Goal: Information Seeking & Learning: Learn about a topic

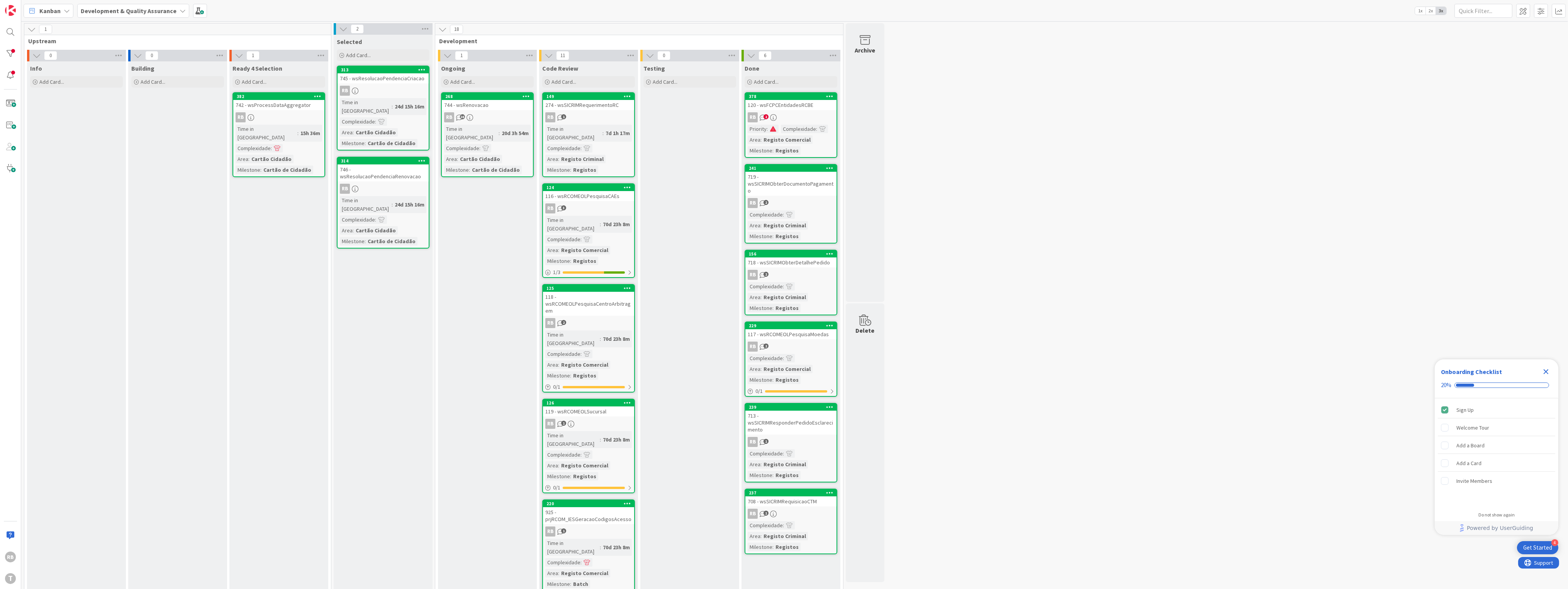
click at [771, 114] on icon at bounding box center [773, 117] width 7 height 7
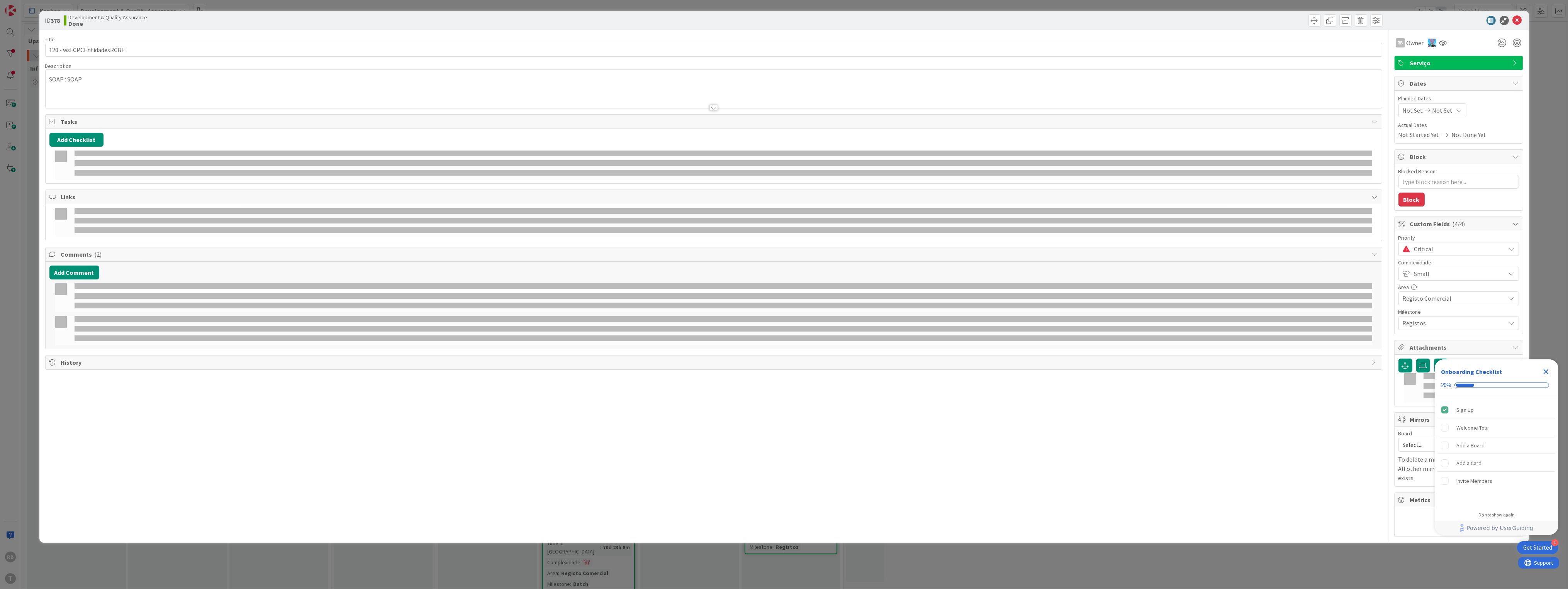
type textarea "x"
select select "java"
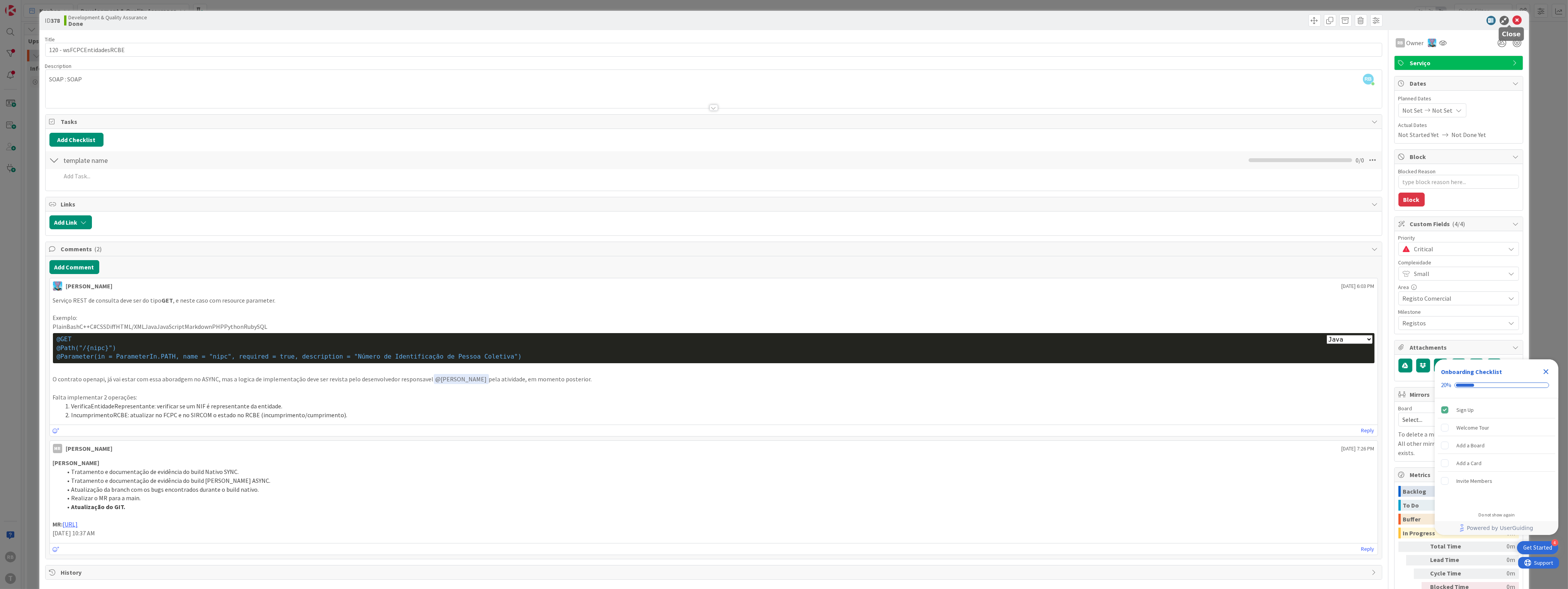
click at [1513, 18] on icon at bounding box center [1518, 21] width 10 height 10
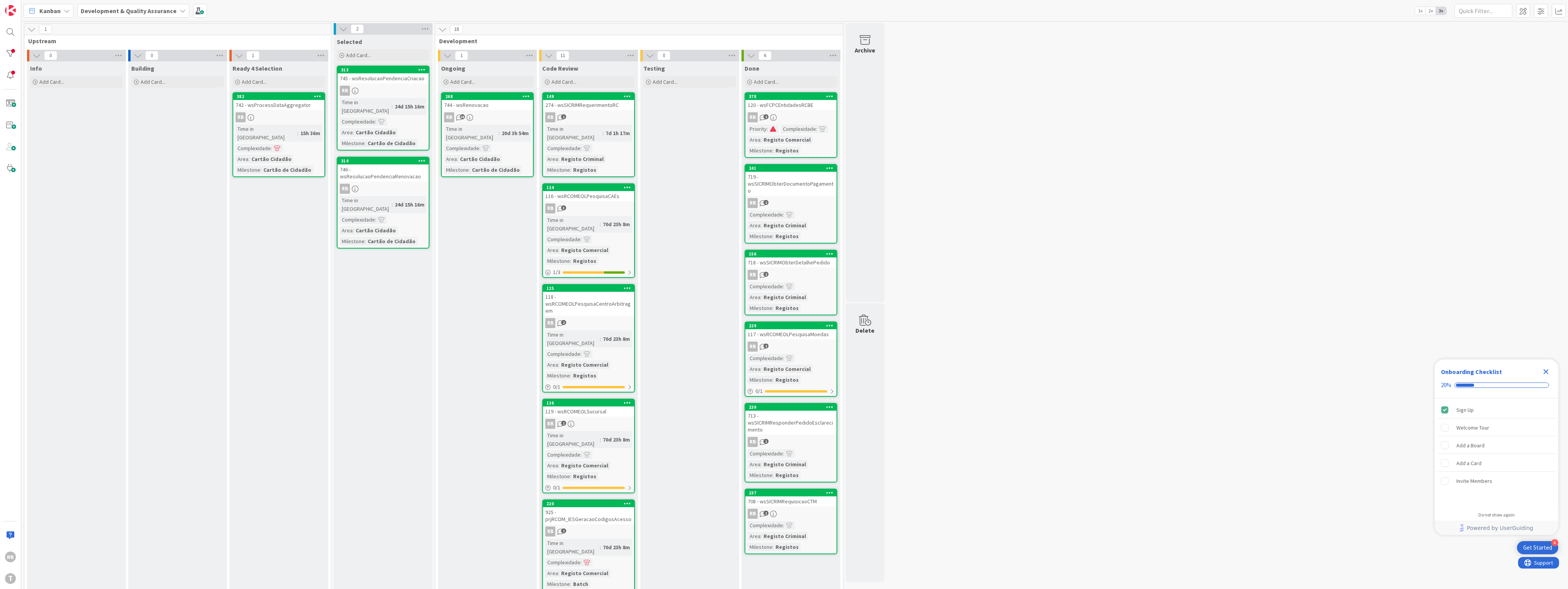
click at [799, 111] on link "378 120 - wsFCPCEntidadesRCBE RB 2 Priority : Complexidade : Area : Registo Com…" at bounding box center [791, 125] width 93 height 66
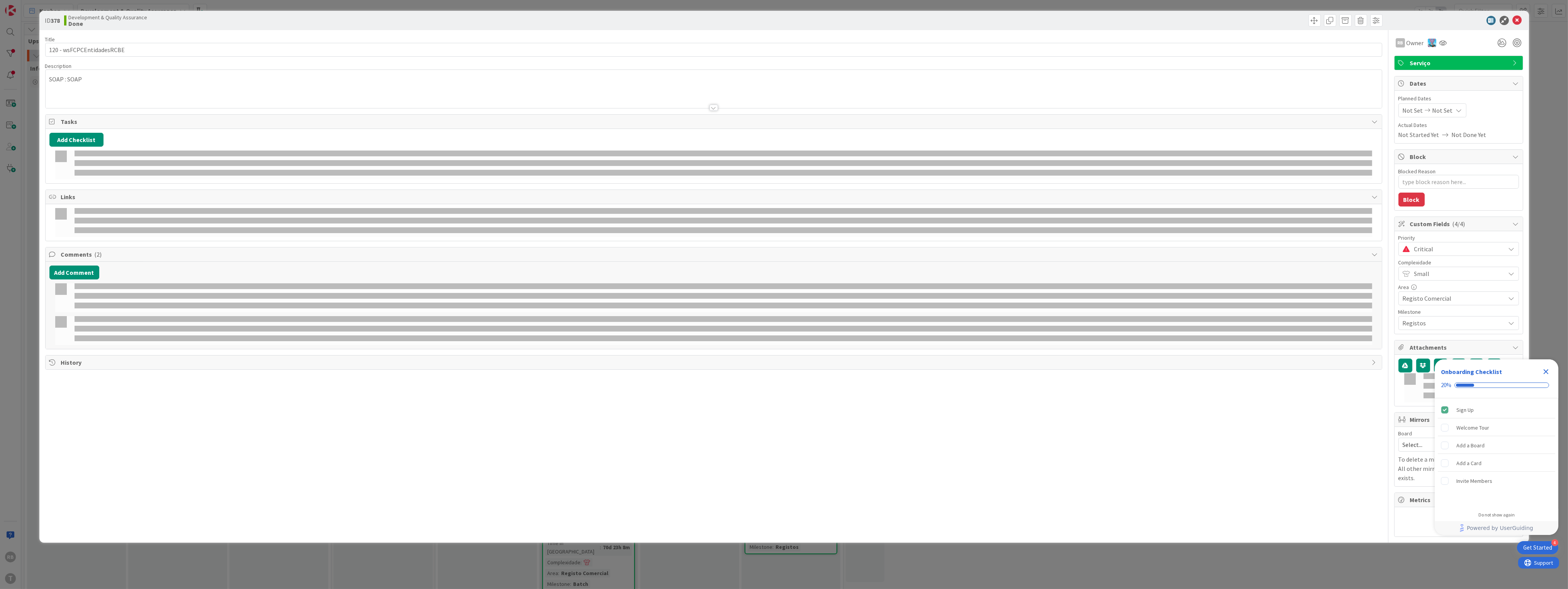
type textarea "x"
select select "java"
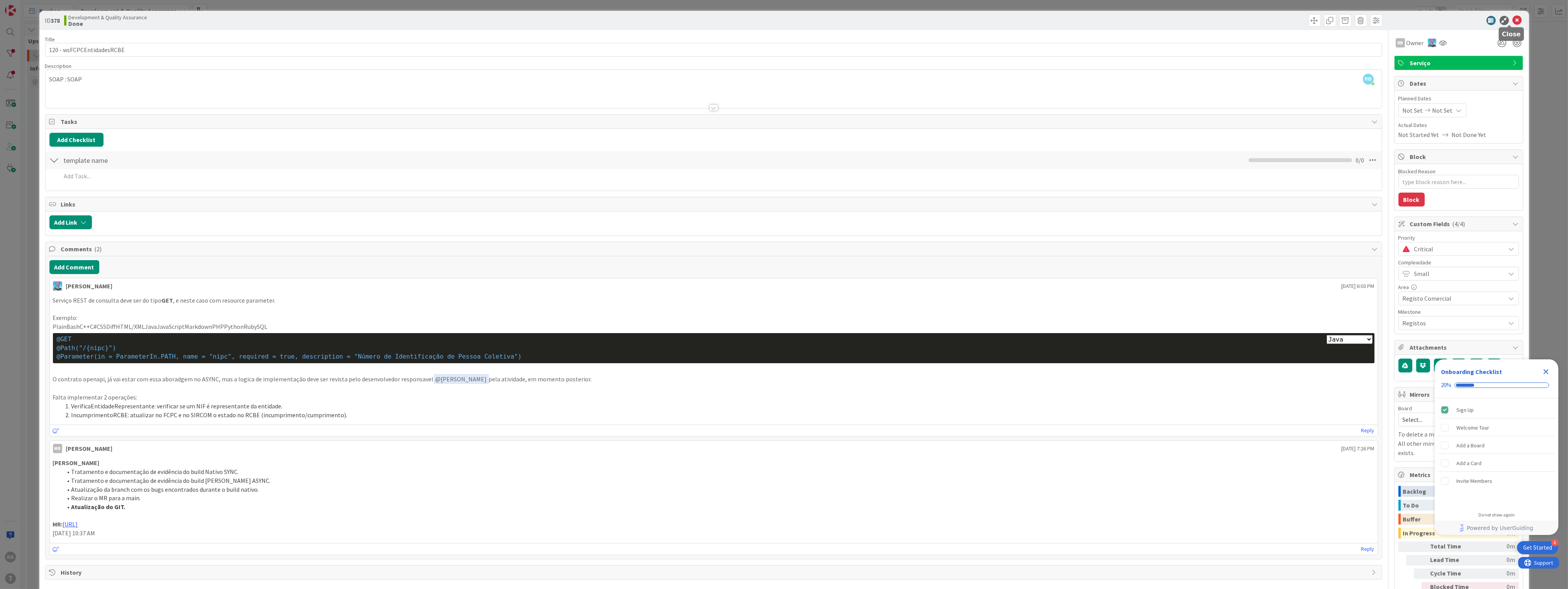
click at [1513, 20] on icon at bounding box center [1518, 21] width 10 height 10
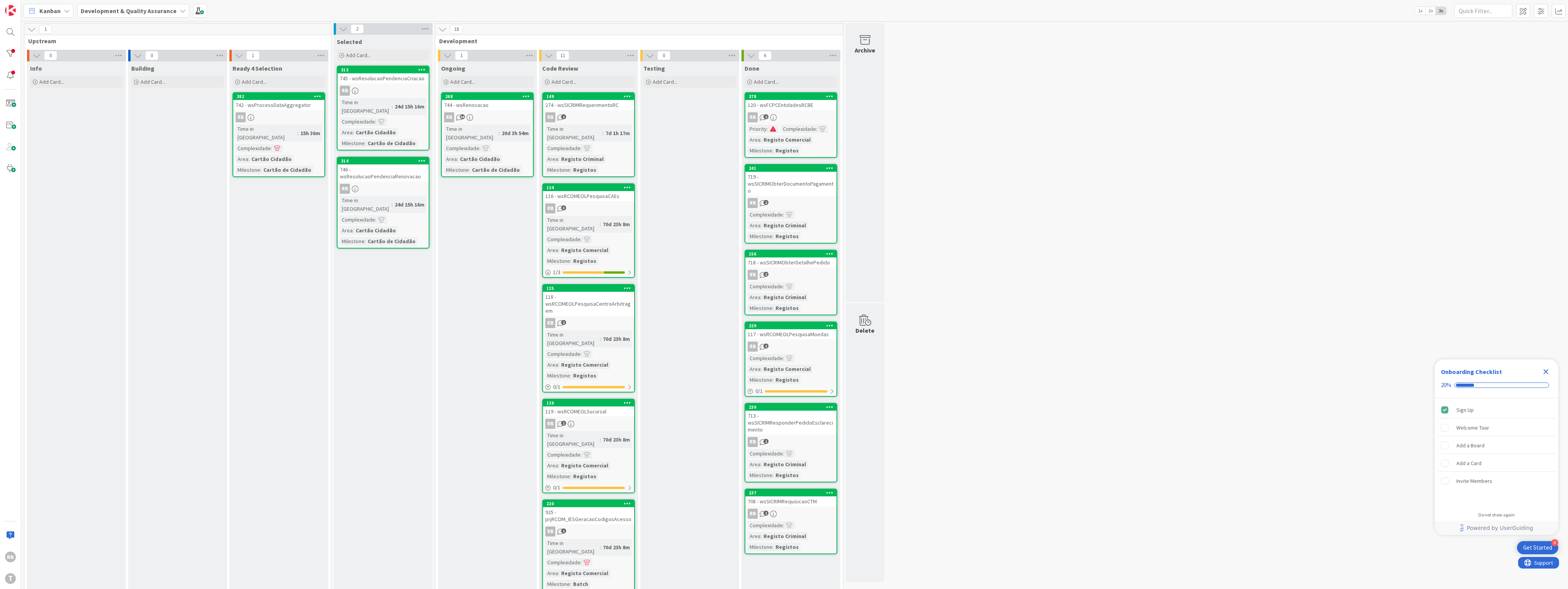
drag, startPoint x: 589, startPoint y: 164, endPoint x: 586, endPoint y: 166, distance: 3.6
drag, startPoint x: 586, startPoint y: 166, endPoint x: 795, endPoint y: 111, distance: 216.1
click at [795, 111] on link "378 120 - wsFCPCEntidadesRCBE RB 2 Priority : Complexidade : Area : Registo Com…" at bounding box center [791, 125] width 93 height 66
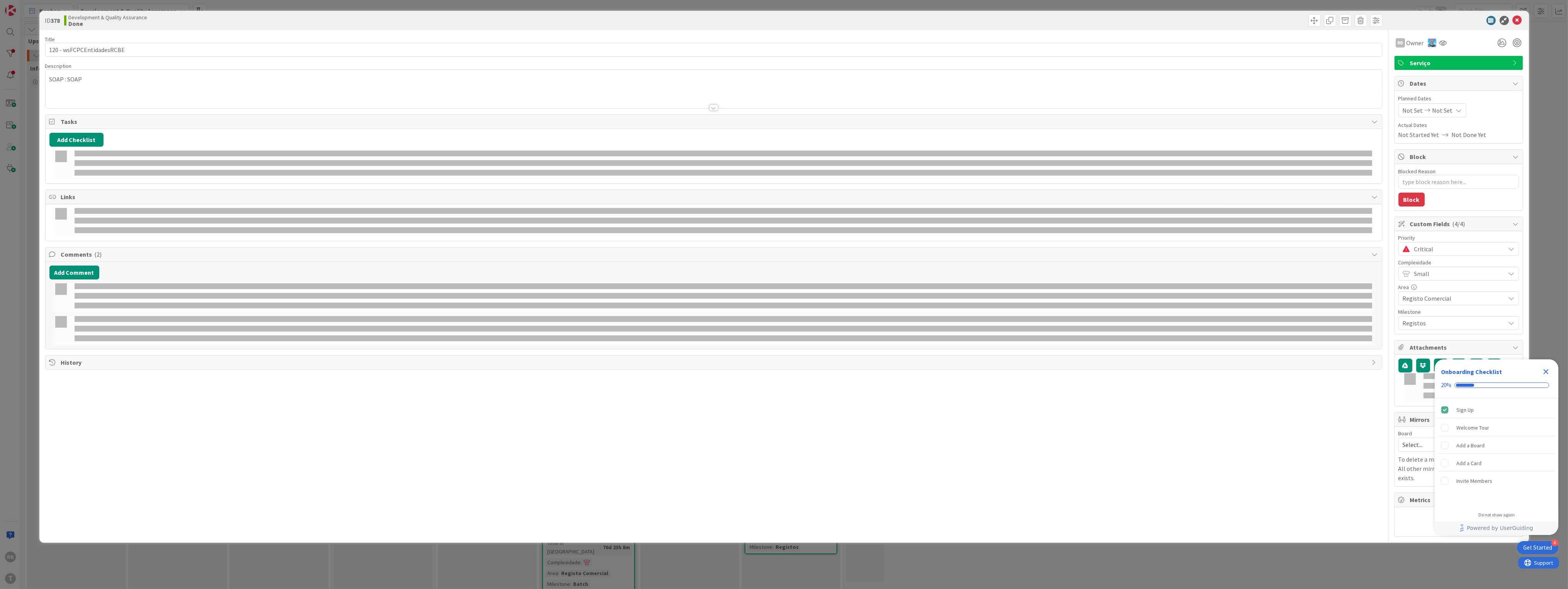
type textarea "x"
select select "java"
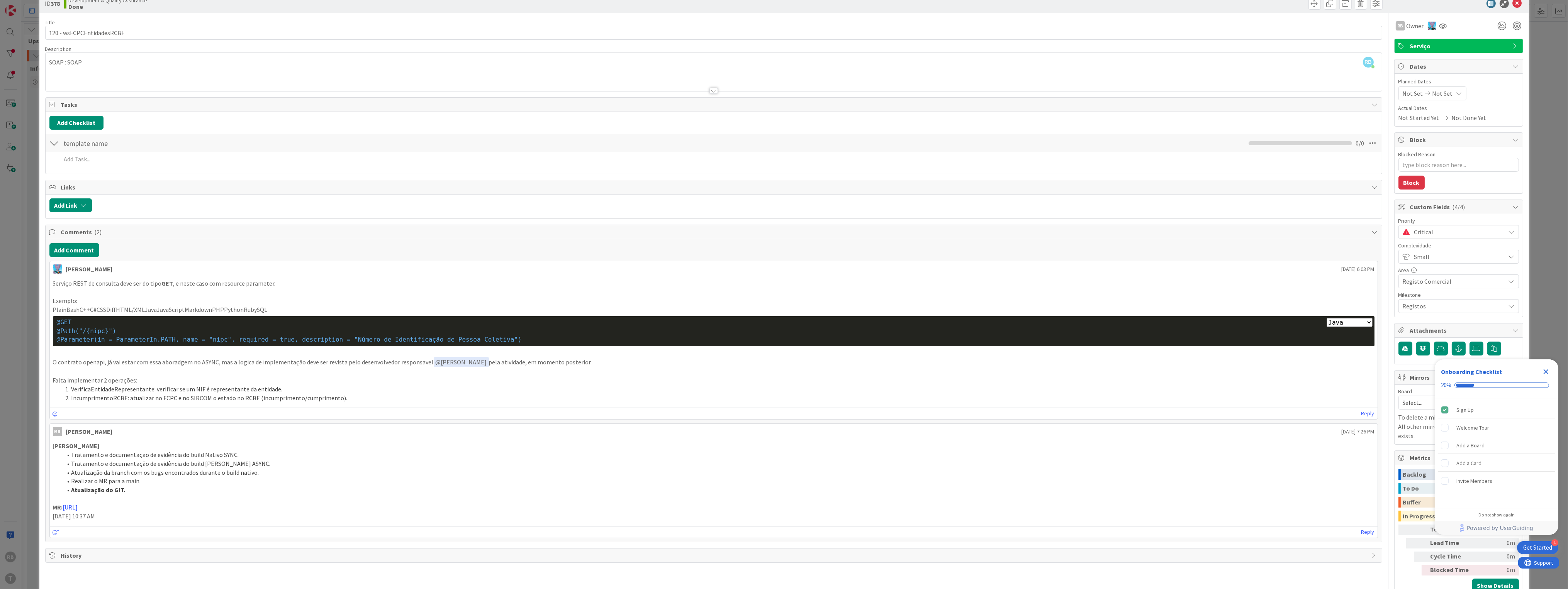
scroll to position [34, 0]
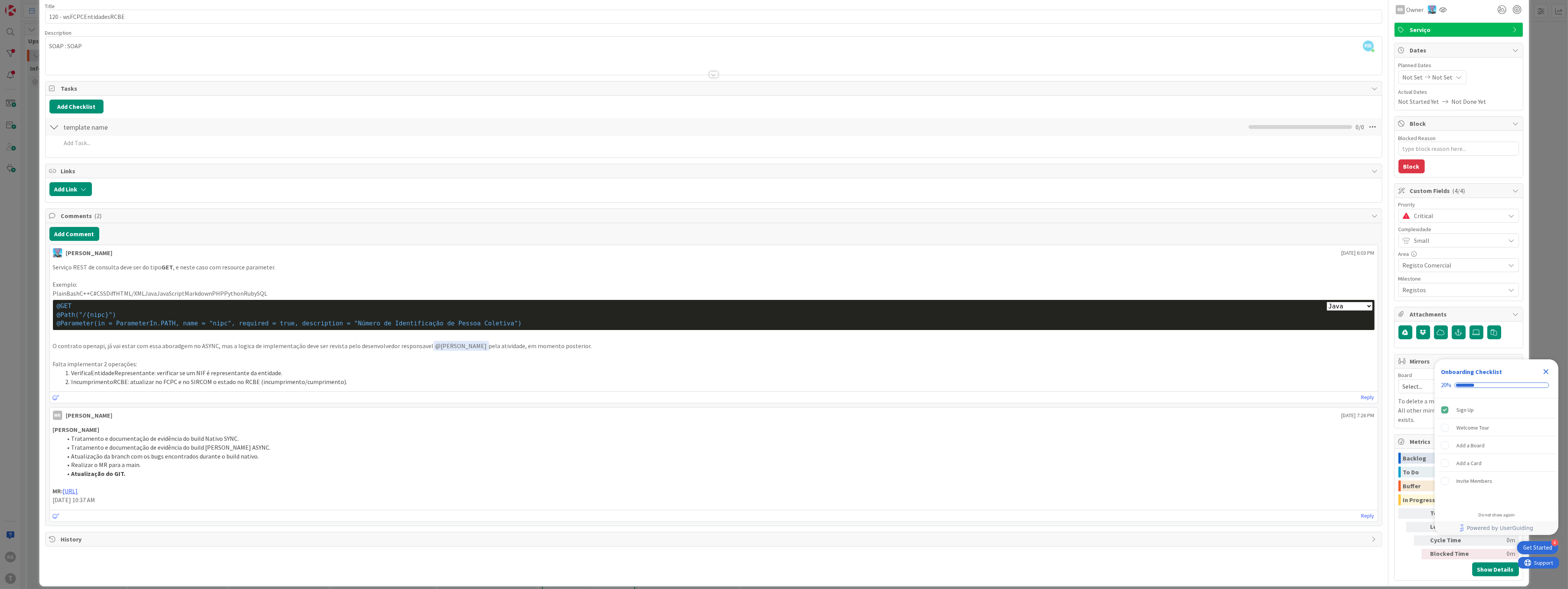
click at [1548, 373] on icon "Close Checklist" at bounding box center [1547, 372] width 10 height 10
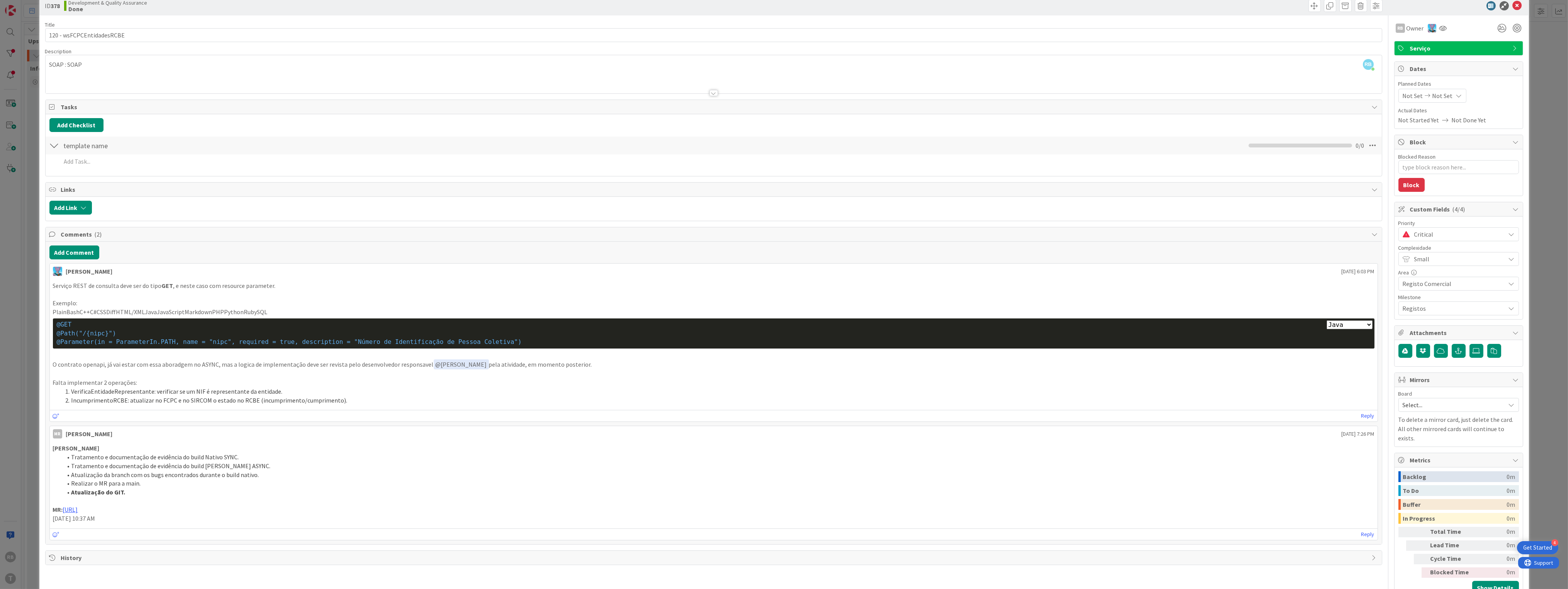
scroll to position [0, 0]
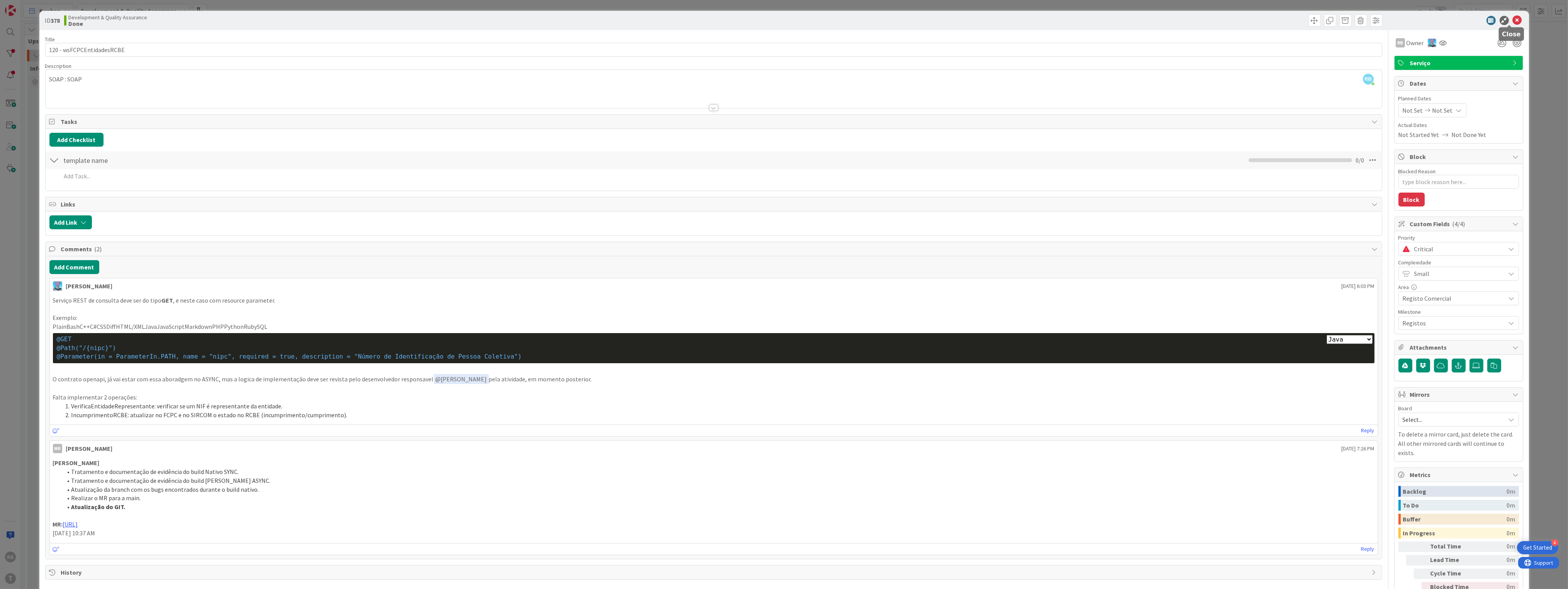
click at [1513, 19] on icon at bounding box center [1518, 21] width 10 height 10
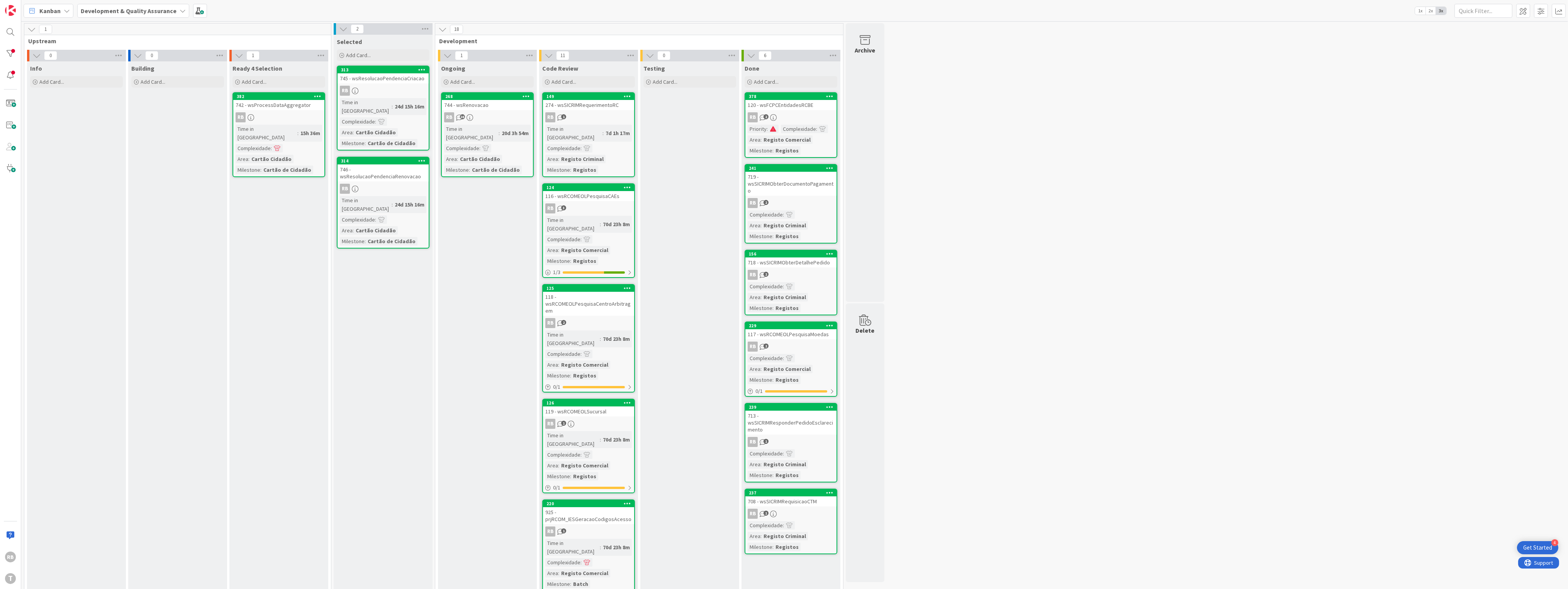
click at [504, 107] on div "744 - wsRenovacao" at bounding box center [487, 104] width 91 height 10
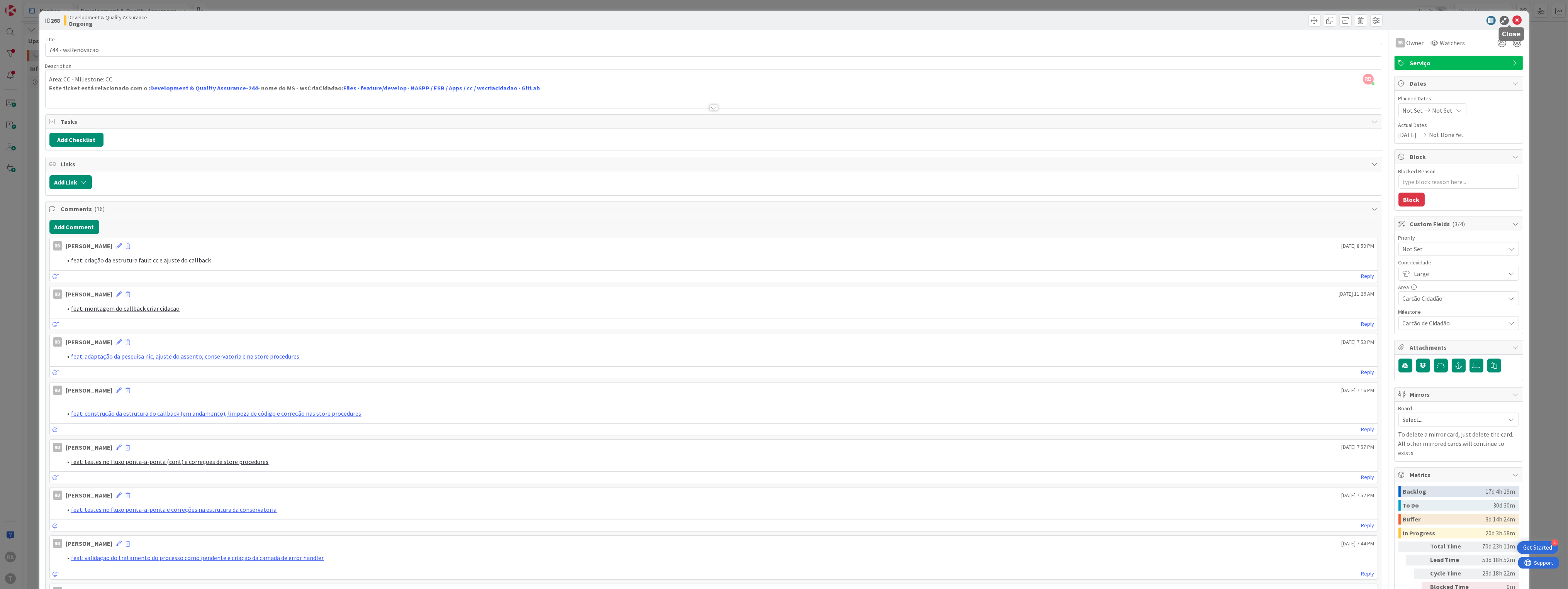
click at [1513, 19] on icon at bounding box center [1518, 21] width 10 height 10
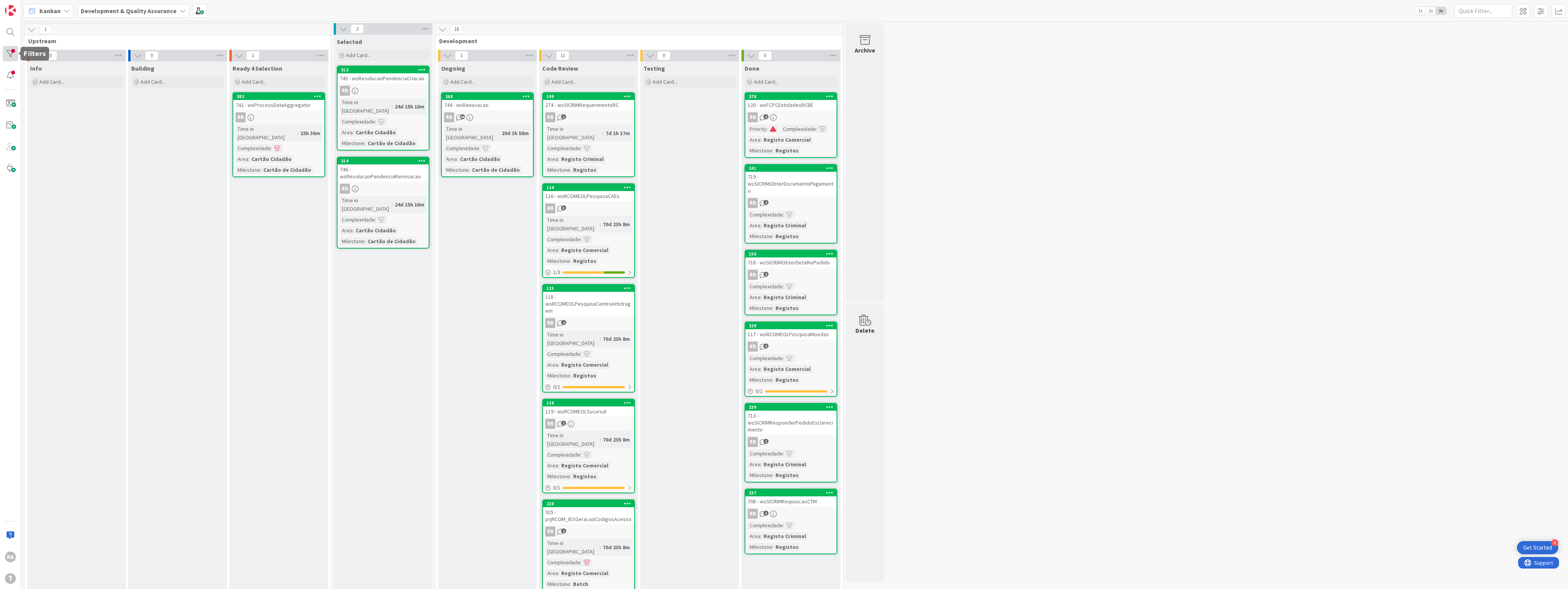
click at [10, 51] on div at bounding box center [11, 54] width 15 height 15
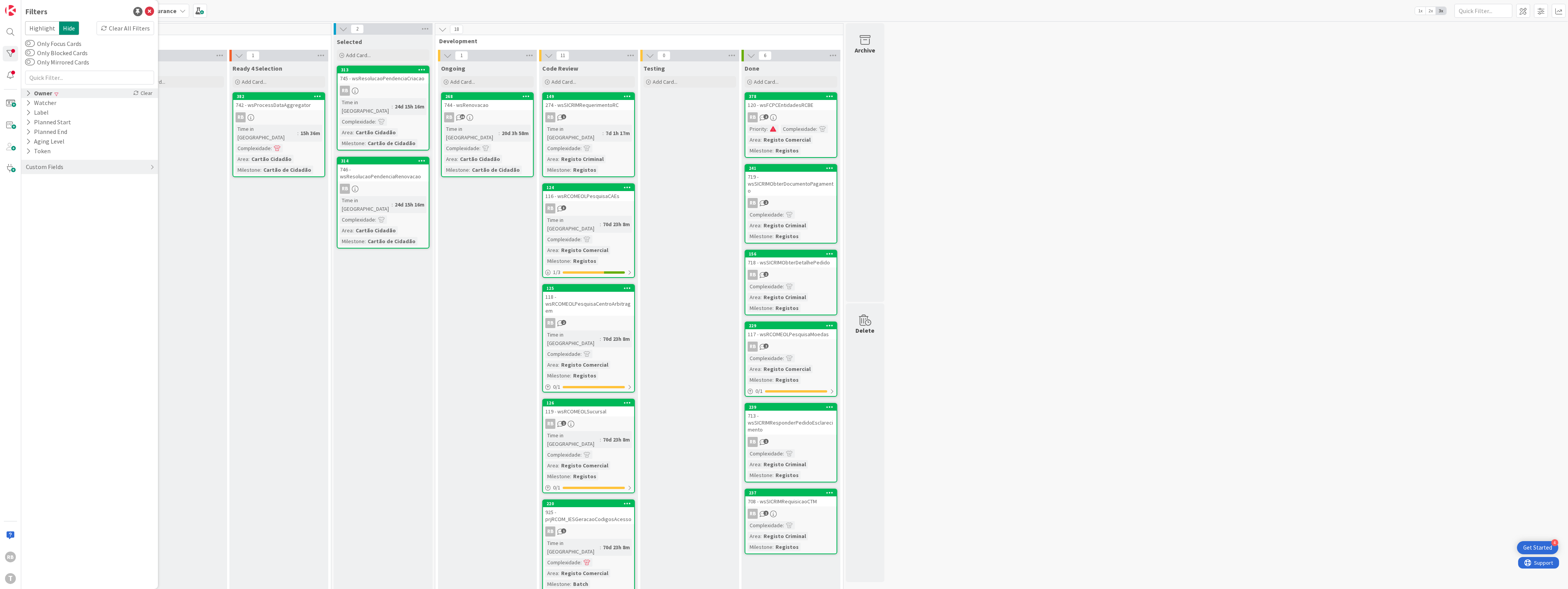
click at [26, 92] on icon at bounding box center [28, 93] width 5 height 7
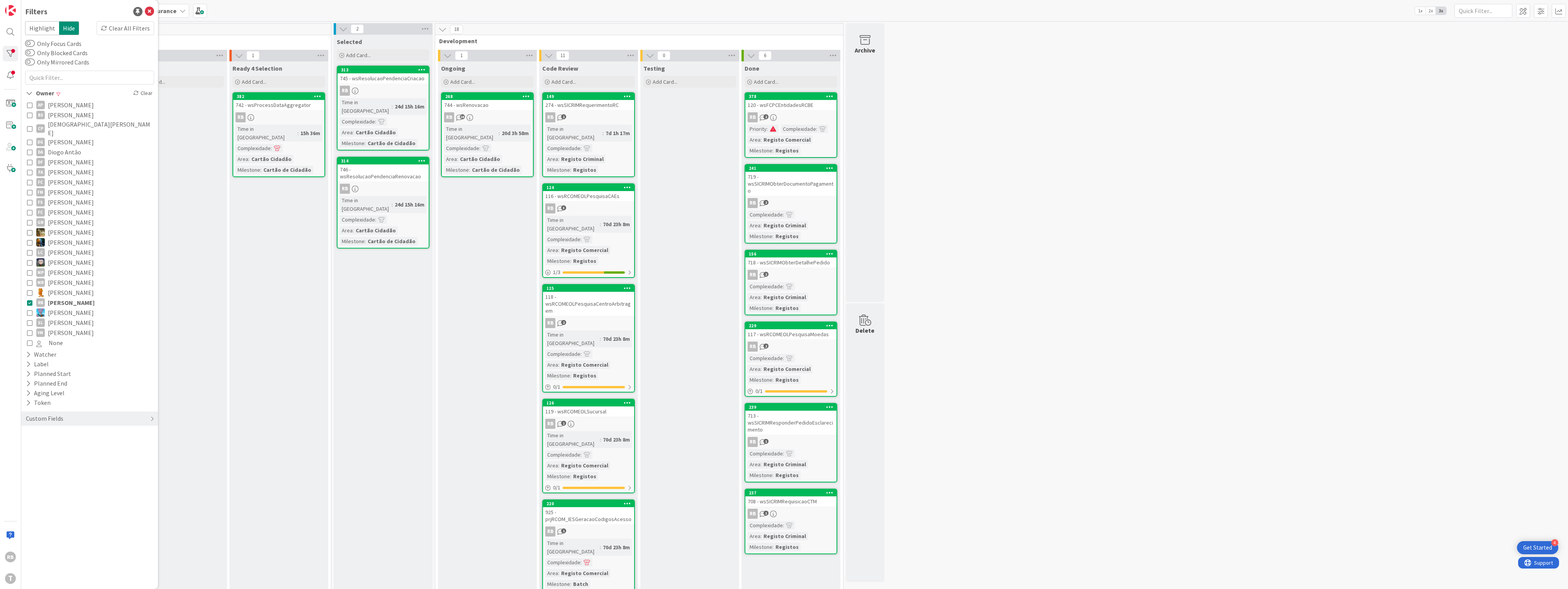
drag, startPoint x: 28, startPoint y: 296, endPoint x: 133, endPoint y: 315, distance: 106.7
click at [28, 300] on icon at bounding box center [30, 303] width 6 height 6
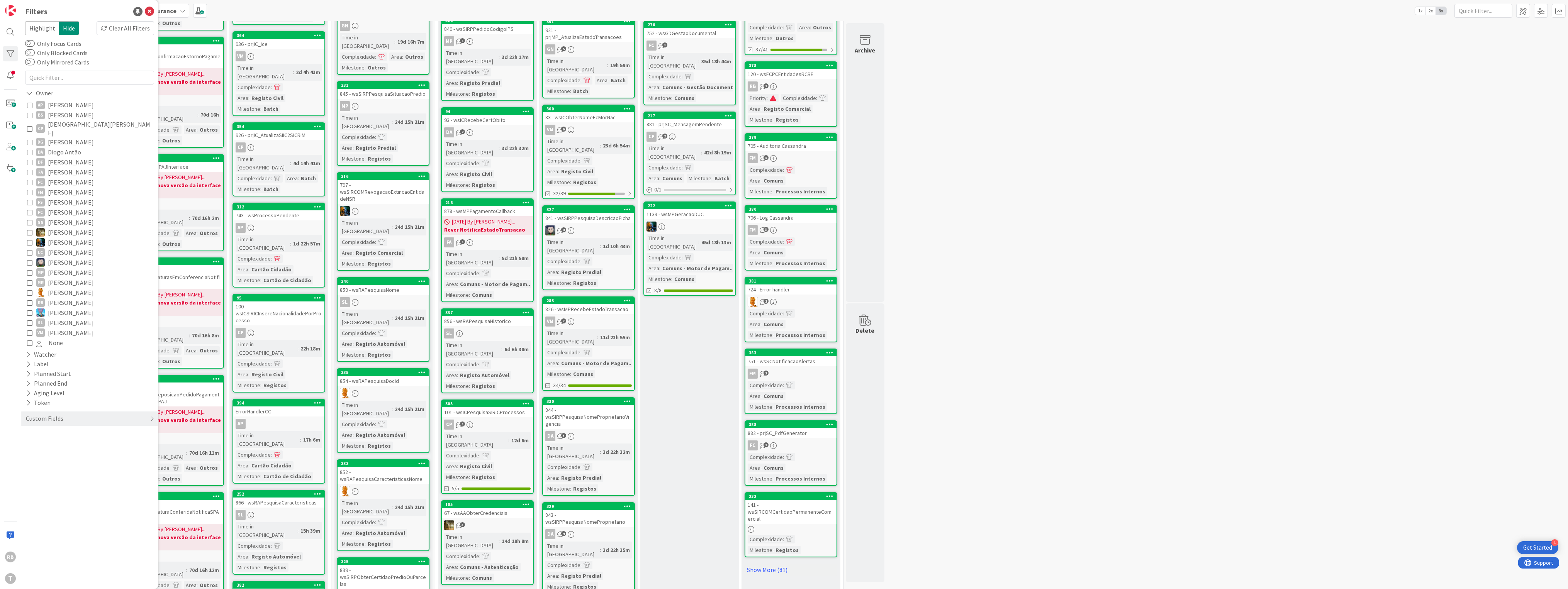
scroll to position [414, 0]
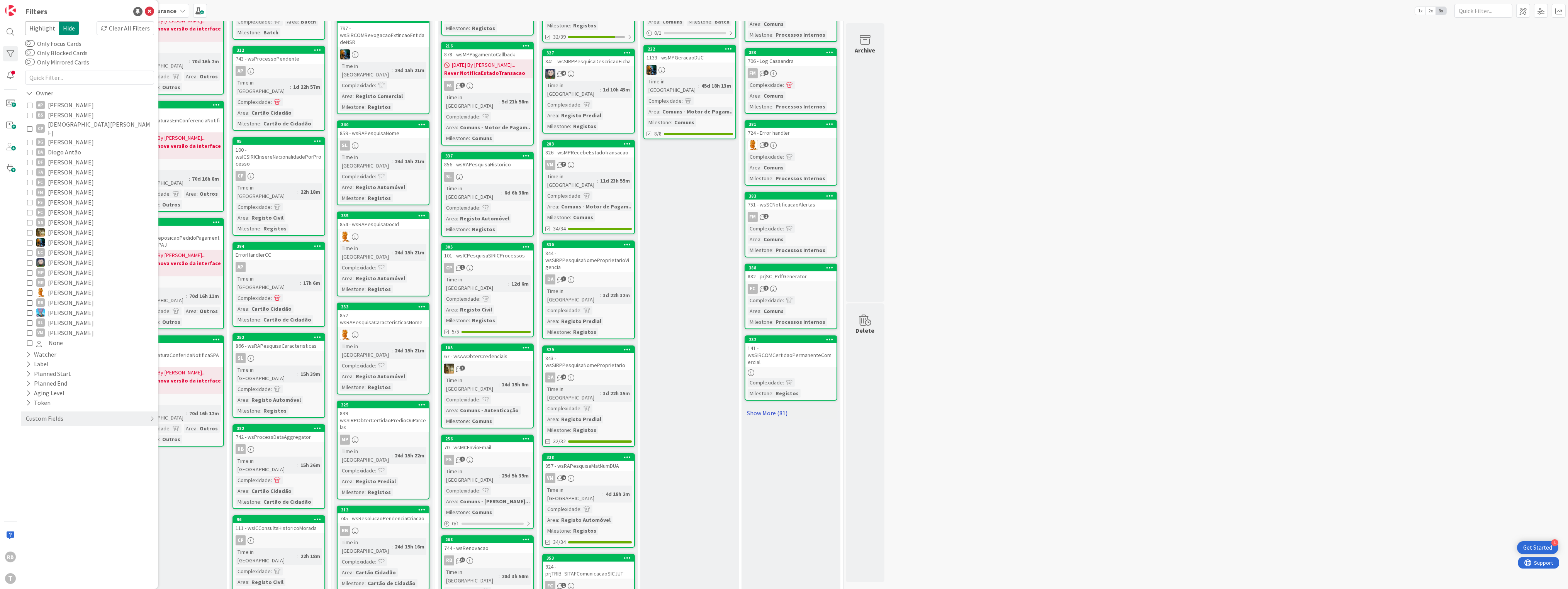
click at [768, 407] on link "Show More (81)" at bounding box center [791, 413] width 93 height 12
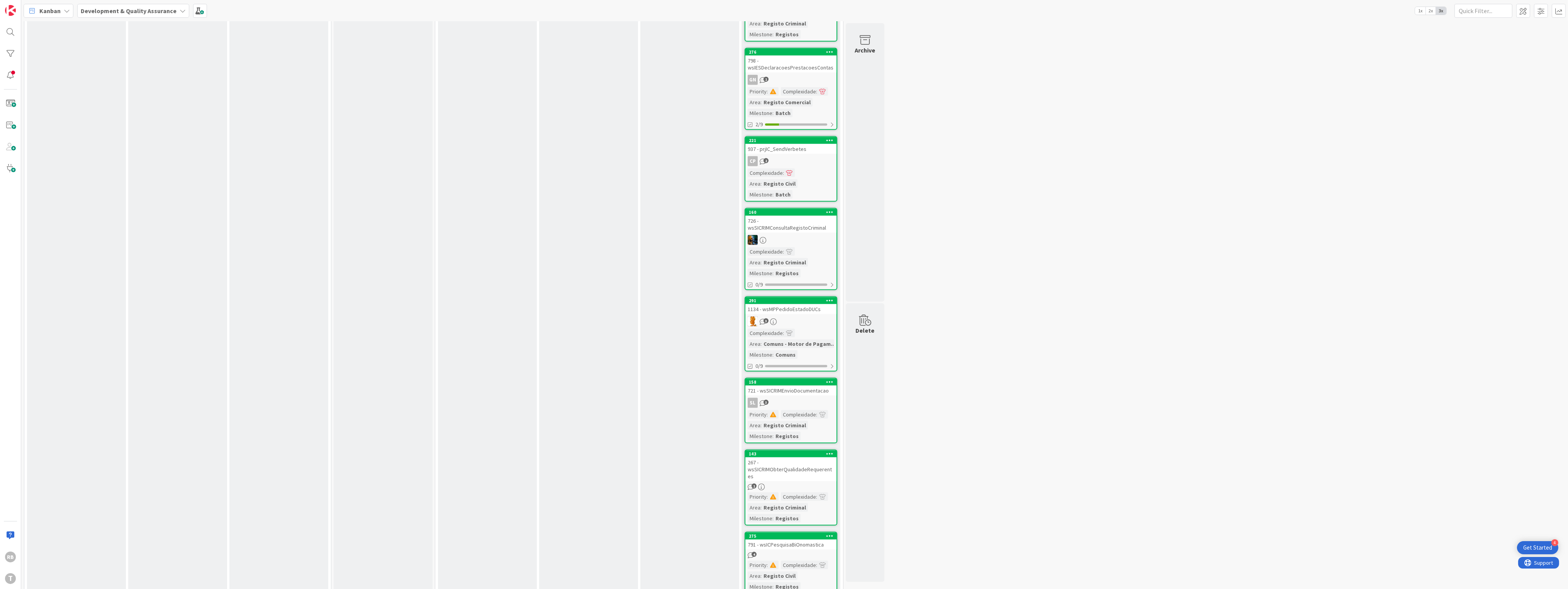
scroll to position [3399, 0]
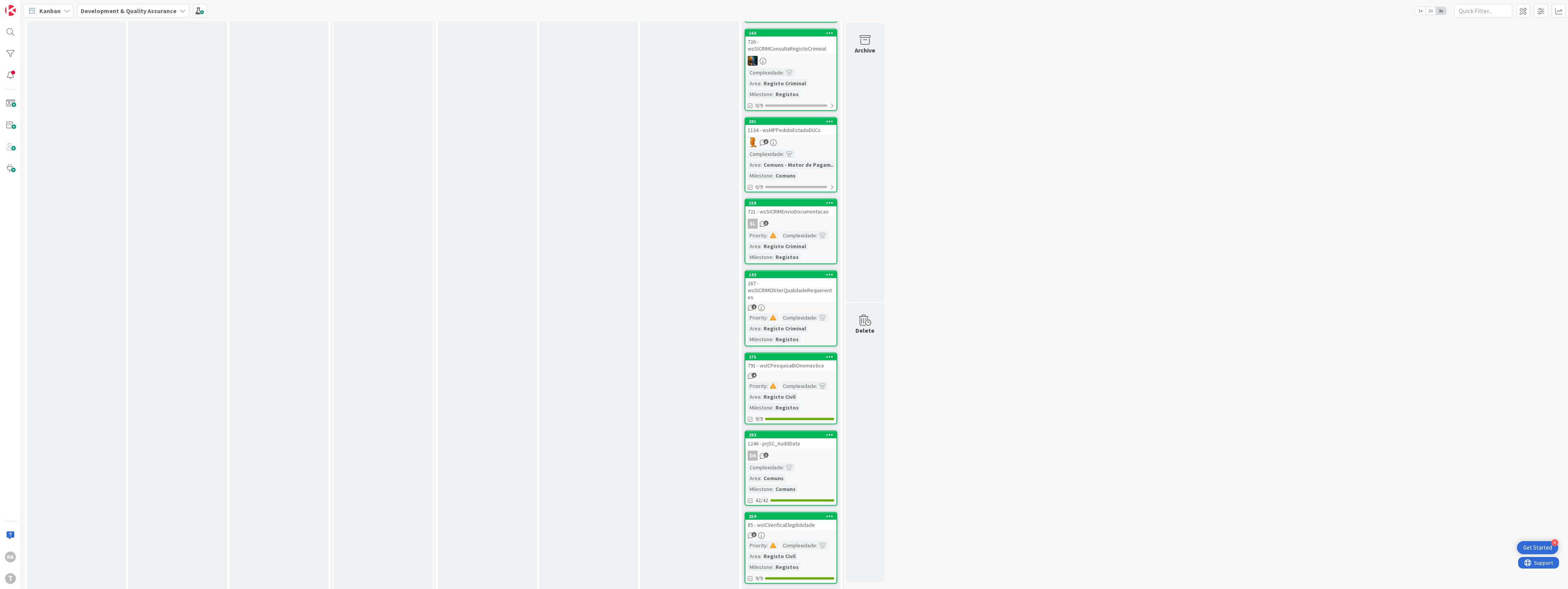
click at [789, 520] on div "85 - wsICVerificaElegibilidade" at bounding box center [791, 525] width 91 height 10
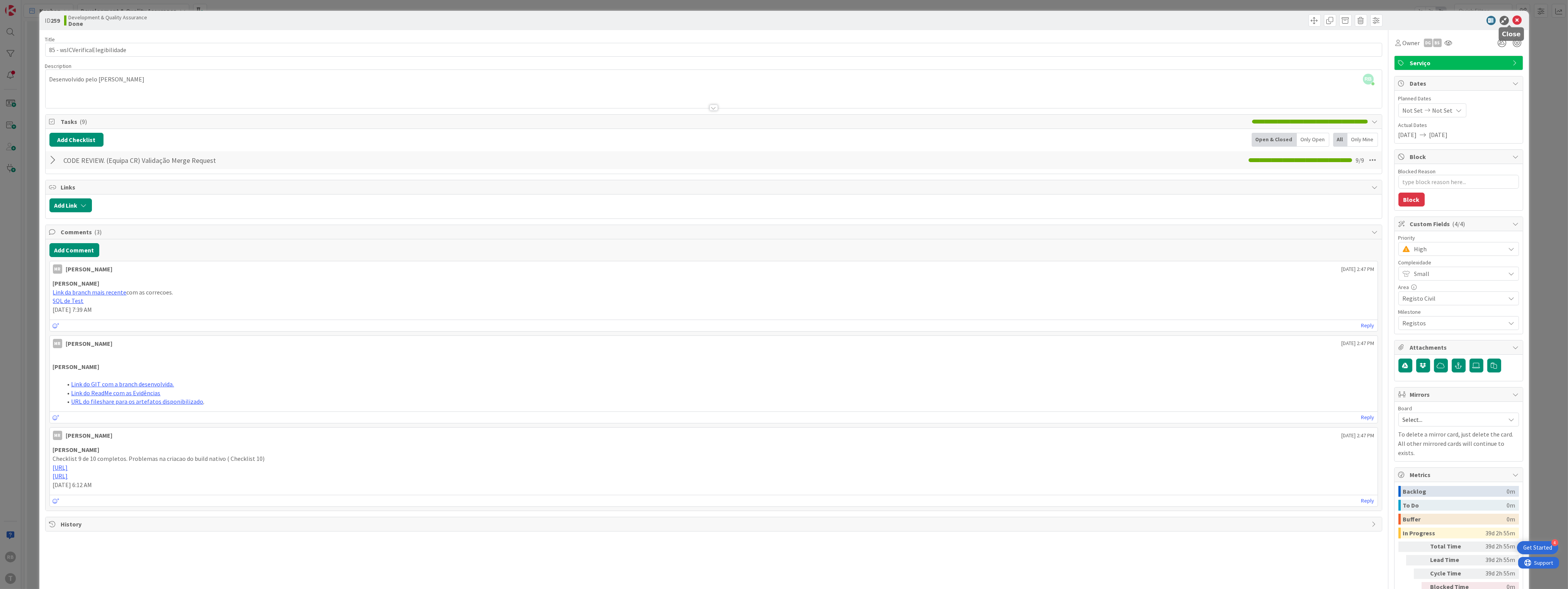
click at [1513, 20] on icon at bounding box center [1518, 21] width 10 height 10
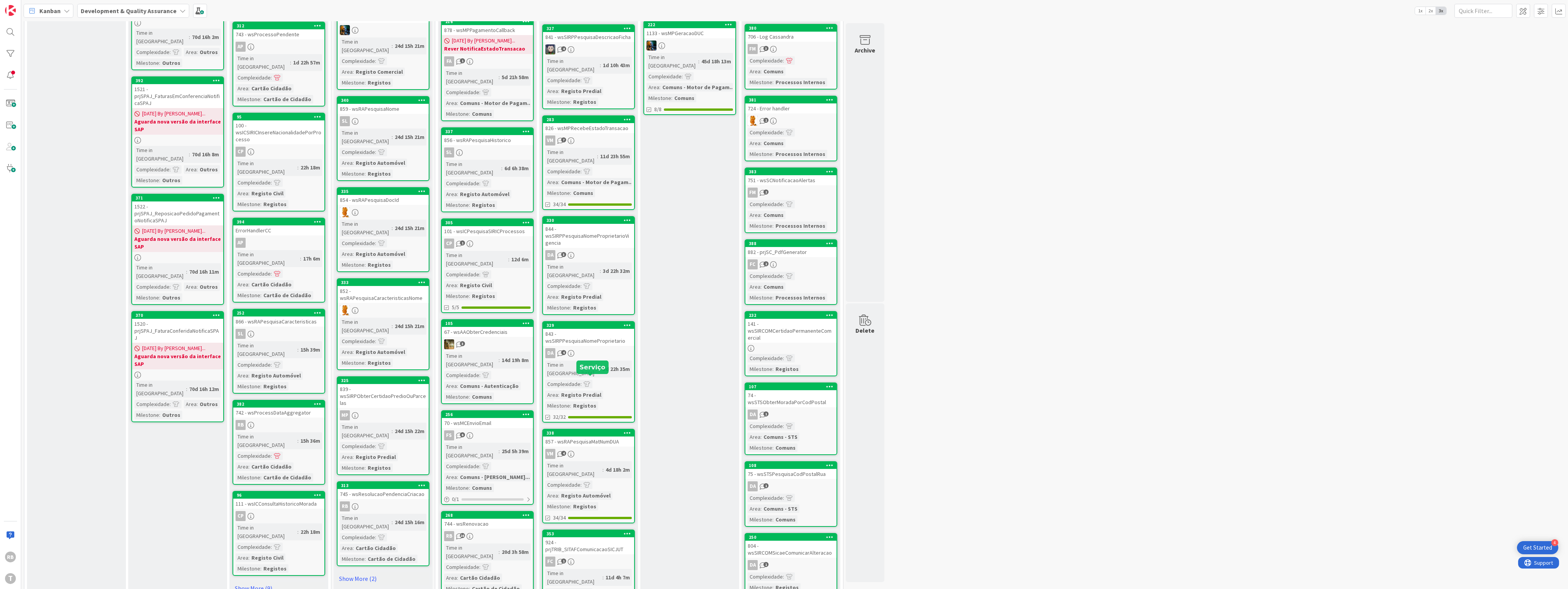
scroll to position [720, 0]
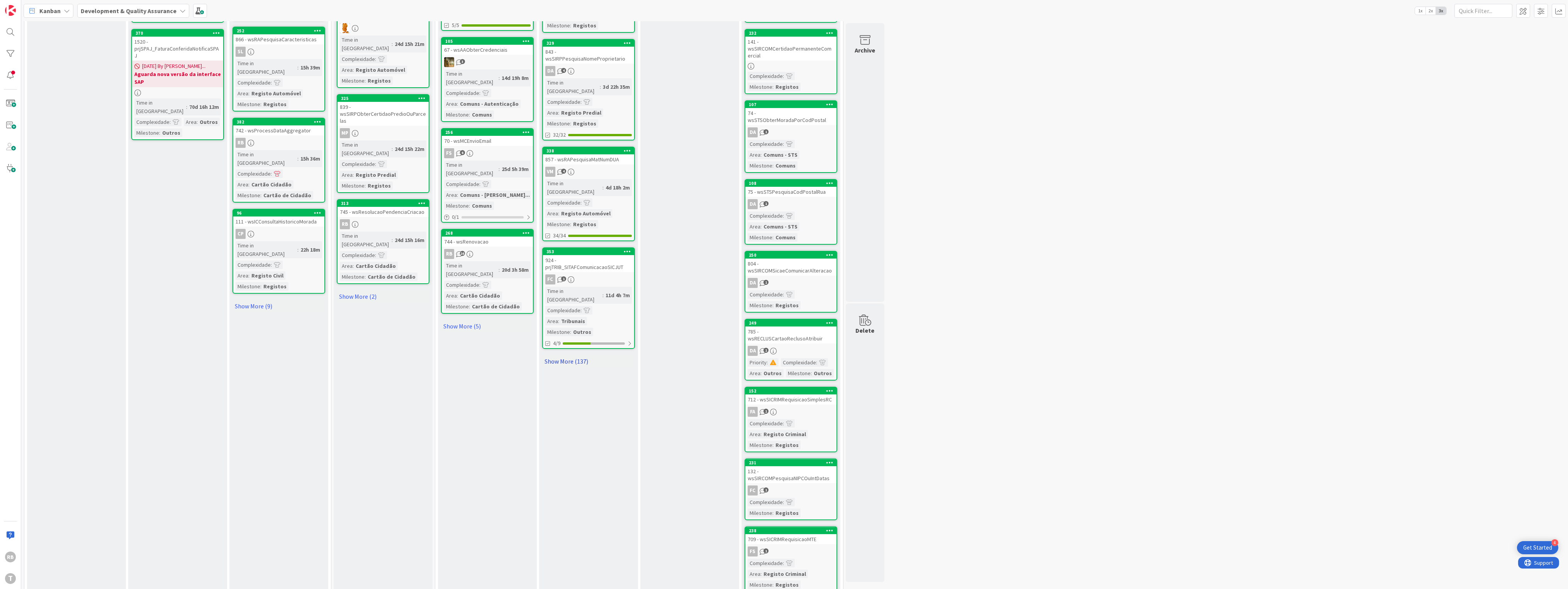
click at [564, 355] on link "Show More (137)" at bounding box center [588, 361] width 93 height 12
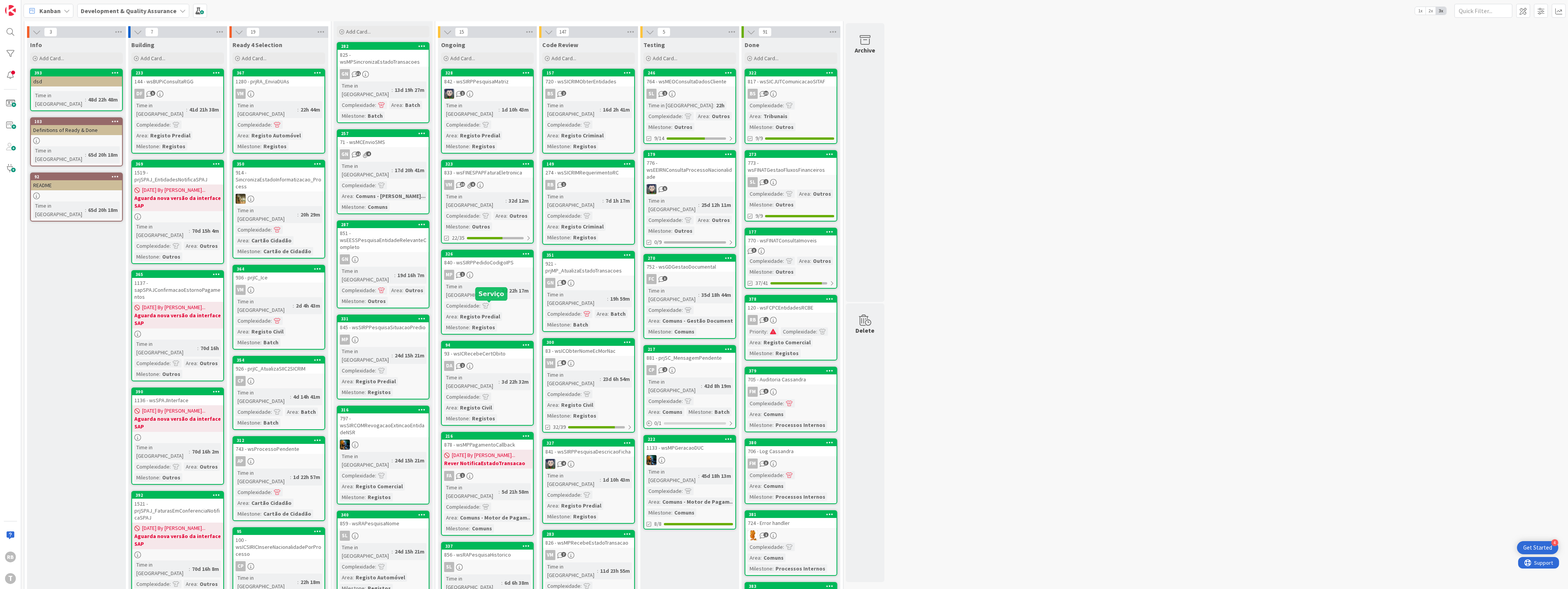
scroll to position [0, 0]
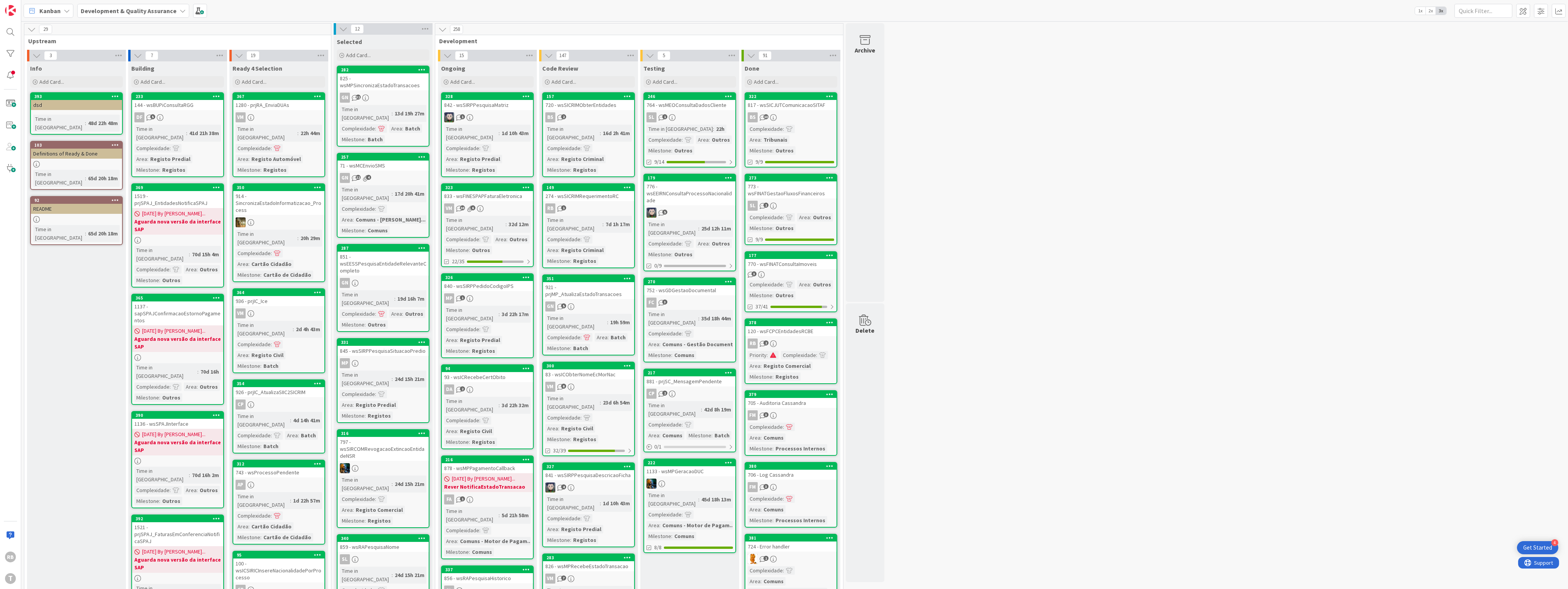
click at [789, 351] on div "Complexidade" at bounding box center [798, 354] width 35 height 9
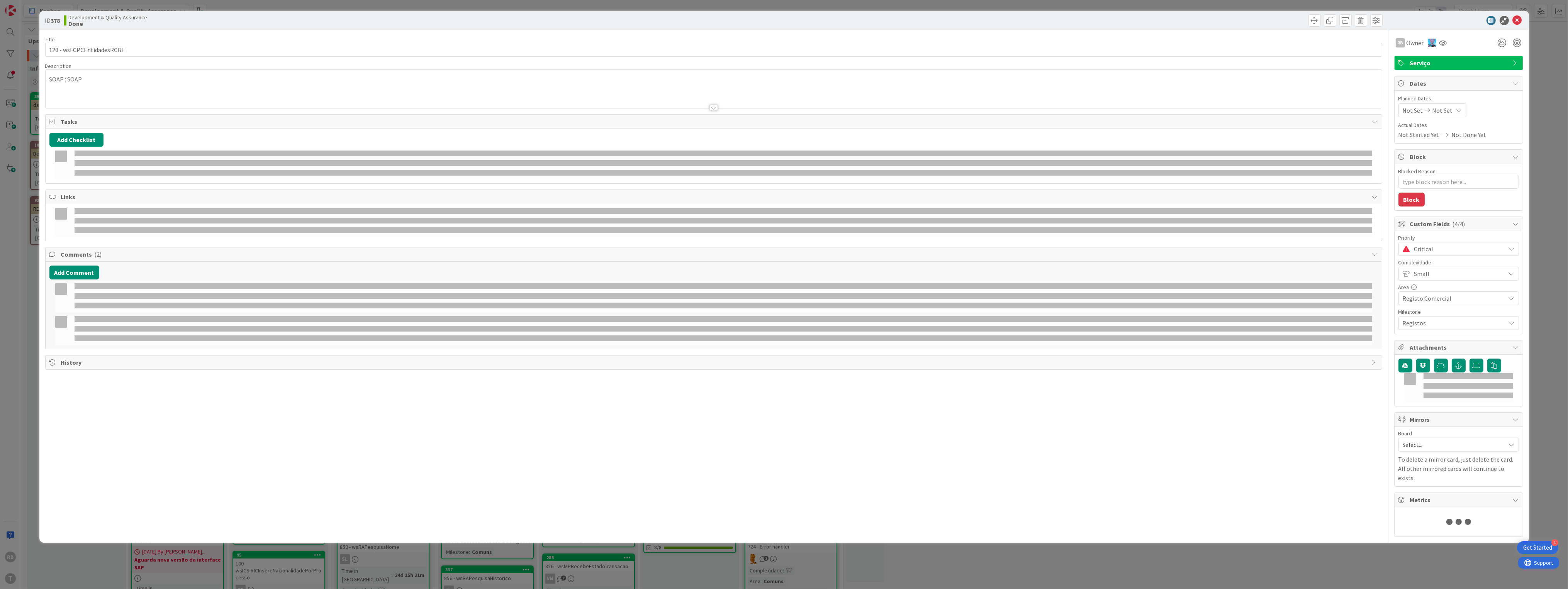
type textarea "x"
select select "java"
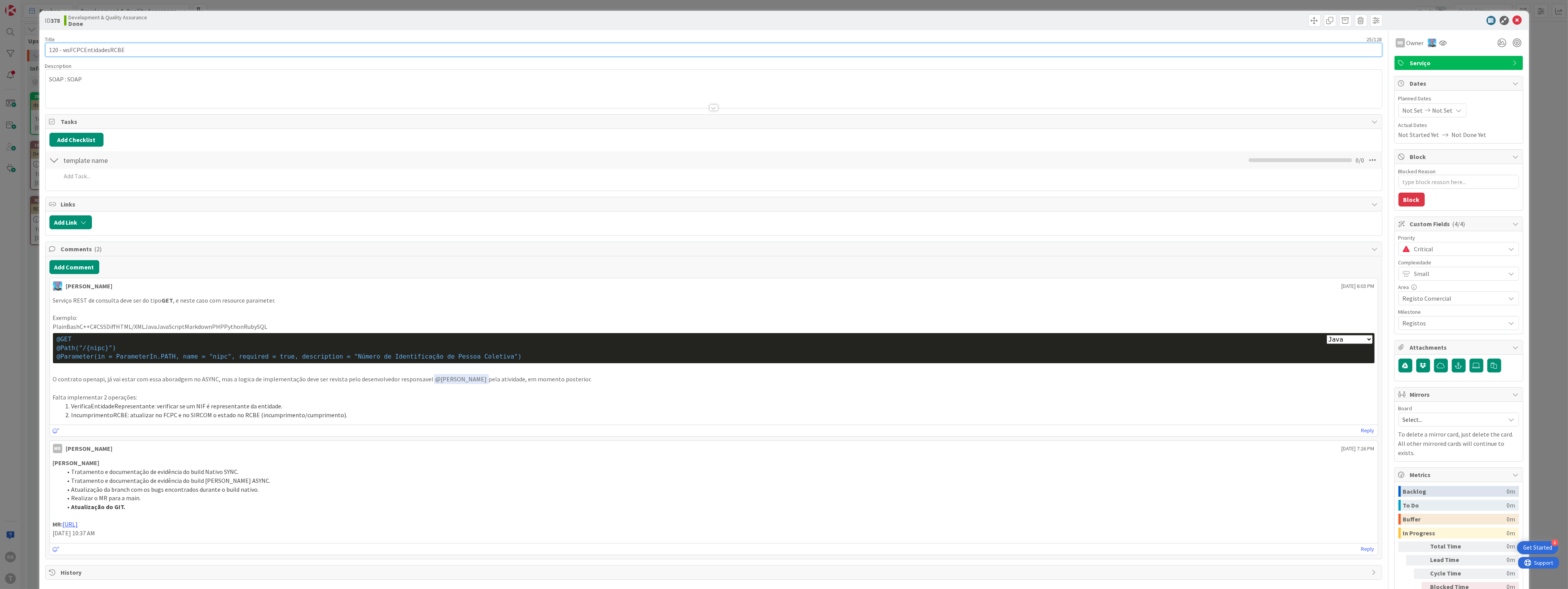
click at [102, 46] on input "120 - wsFCPCEntidadesRCBE" at bounding box center [713, 50] width 1337 height 14
click at [1513, 18] on icon at bounding box center [1518, 21] width 10 height 10
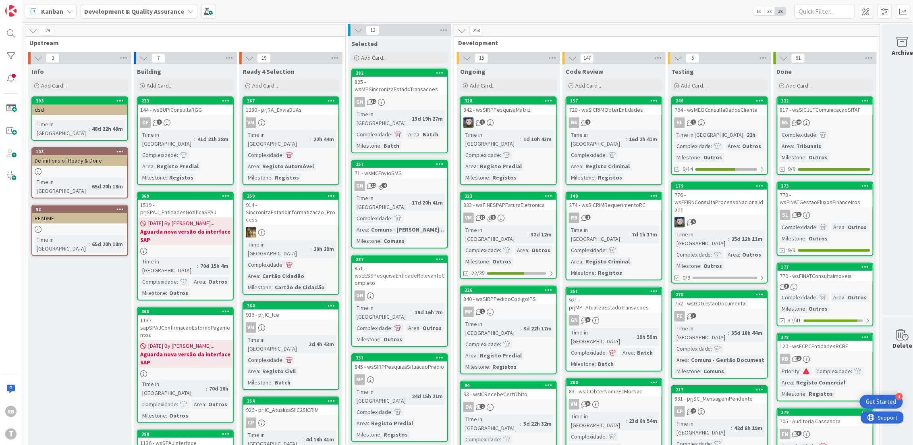
click at [834, 341] on div "120 - wsFCPCEntidadesRCBE" at bounding box center [825, 346] width 95 height 10
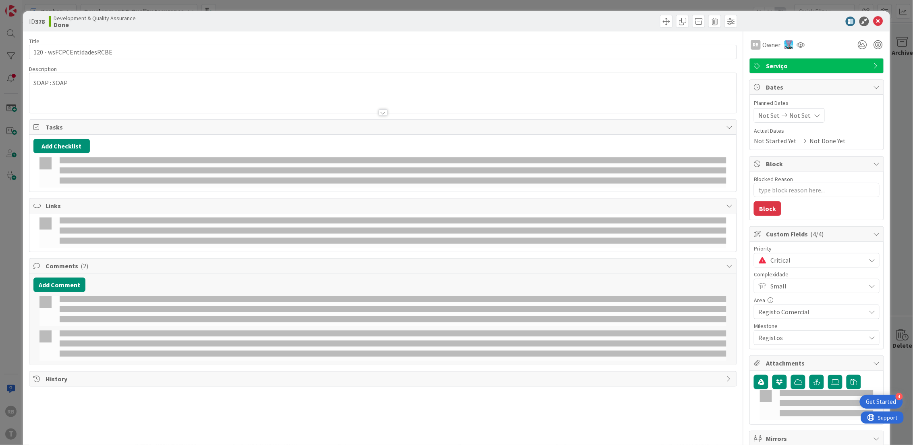
type textarea "x"
select select "java"
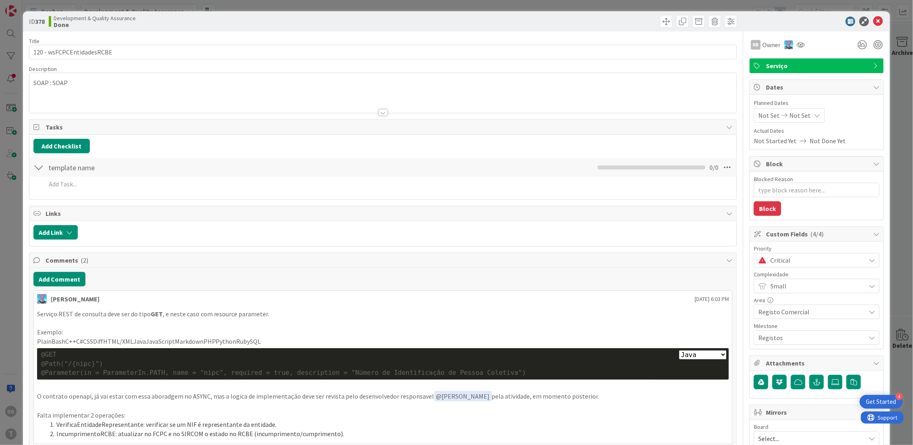
type textarea "x"
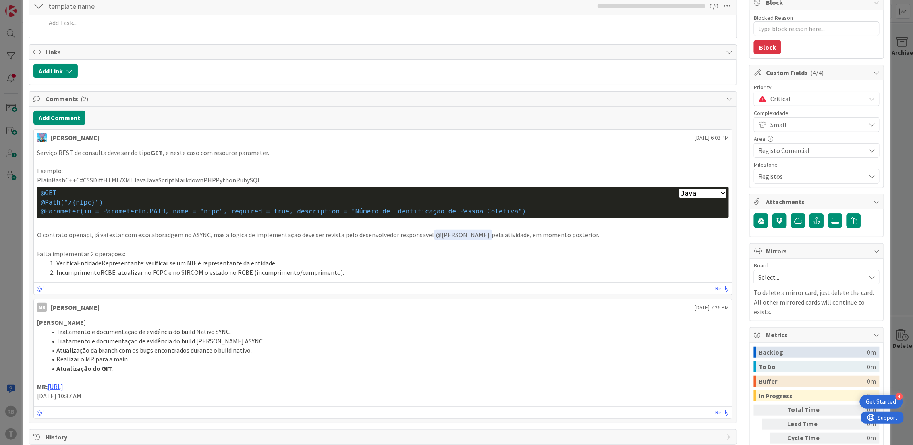
scroll to position [205, 0]
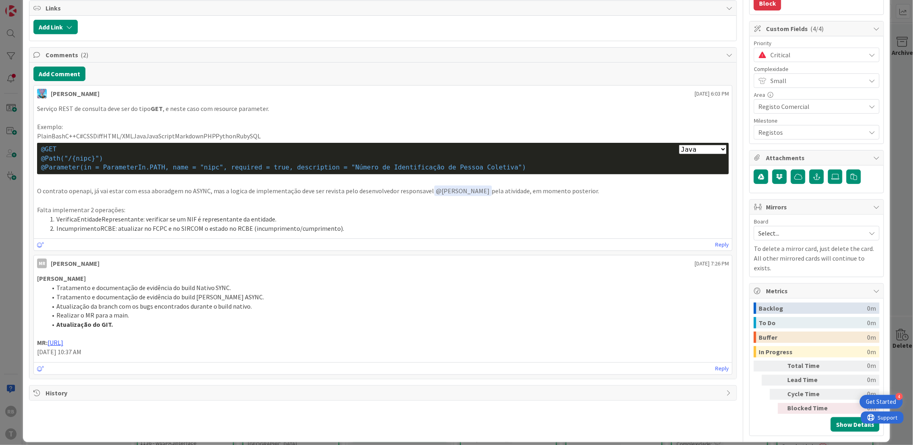
click at [112, 216] on li "VerificaEntidadeRepresentante: verificar se um NIF é representante da entidade." at bounding box center [388, 218] width 683 height 9
copy li "VerificaEntidadeRepresentante"
click at [200, 202] on p at bounding box center [383, 200] width 692 height 9
click at [96, 219] on li "VerificaEntidadeRepresentante: verificar se um NIF é representante da entidade." at bounding box center [388, 218] width 683 height 9
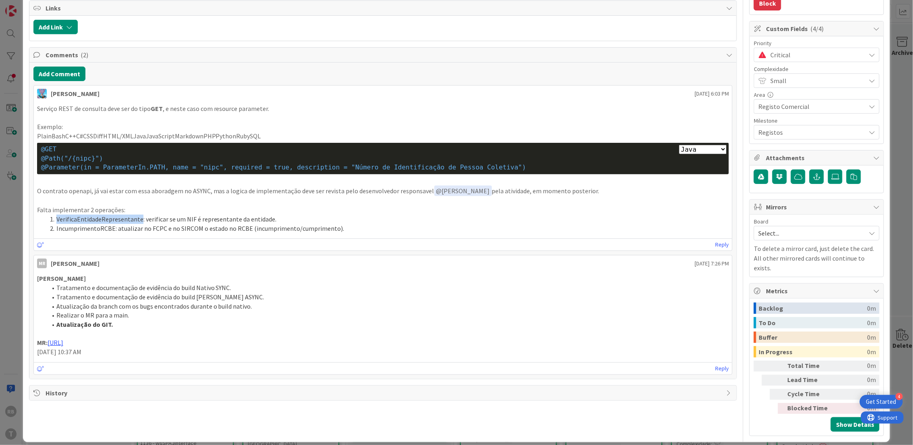
click at [96, 219] on li "VerificaEntidadeRepresentante: verificar se um NIF é representante da entidade." at bounding box center [388, 218] width 683 height 9
copy li "VerificaEntidadeRepresentante"
drag, startPoint x: 549, startPoint y: 172, endPoint x: 545, endPoint y: 168, distance: 6.0
click at [549, 172] on div "@Parameter(in = ParameterIn.PATH, name = "nipc", required = true, description =…" at bounding box center [383, 167] width 684 height 9
click at [179, 240] on div "Reply" at bounding box center [383, 244] width 699 height 12
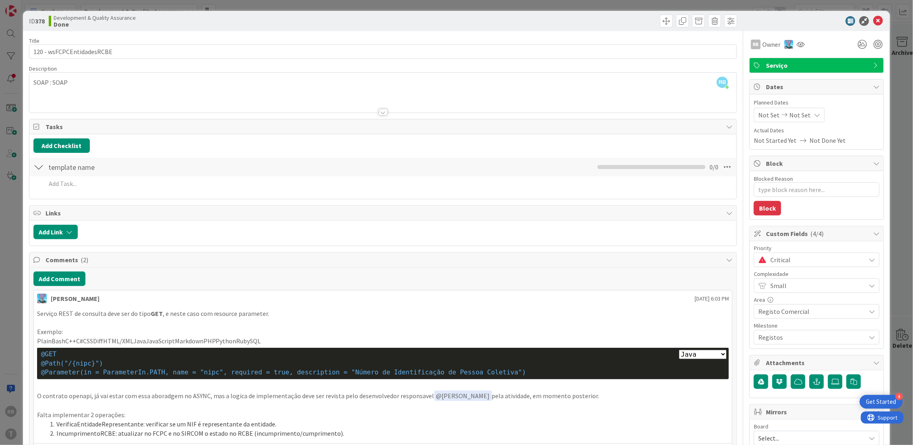
scroll to position [0, 0]
click at [873, 20] on icon at bounding box center [878, 22] width 10 height 10
